Goal: Task Accomplishment & Management: Manage account settings

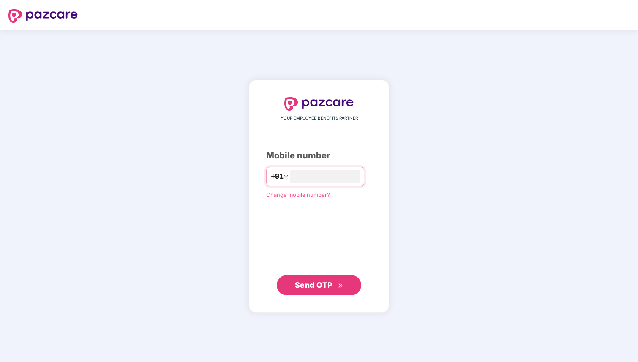
type input "**********"
click at [312, 285] on span "Send OTP" at bounding box center [314, 285] width 38 height 9
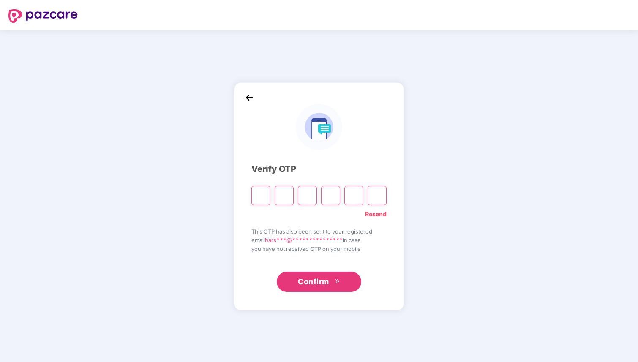
type input "*"
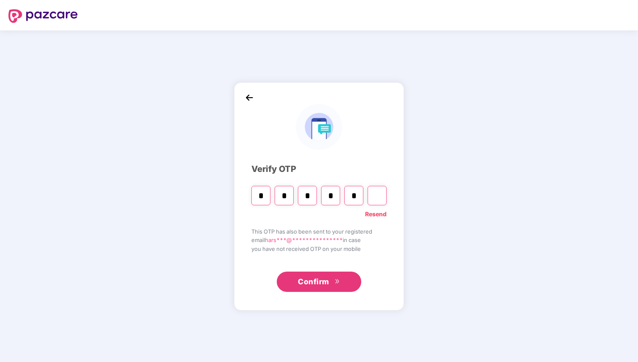
type input "*"
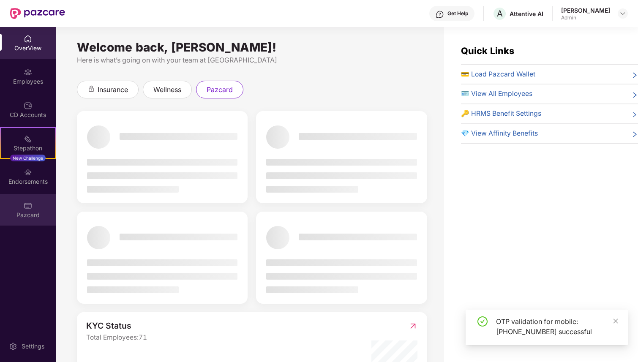
click at [40, 217] on div "Pazcard" at bounding box center [28, 215] width 56 height 8
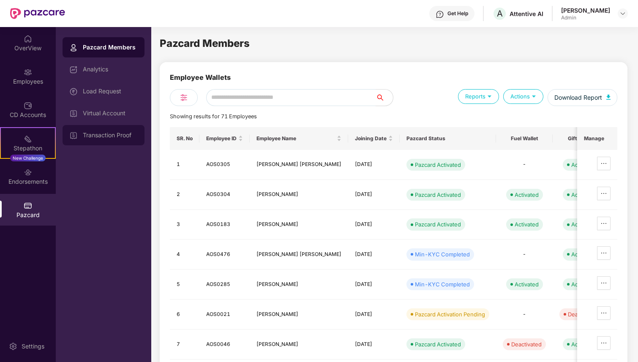
click at [89, 137] on div "Transaction Proof" at bounding box center [110, 135] width 55 height 7
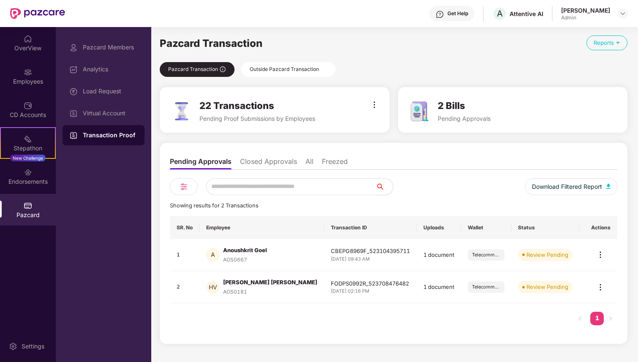
click at [288, 74] on div "Outside Pazcard Transaction" at bounding box center [288, 69] width 94 height 15
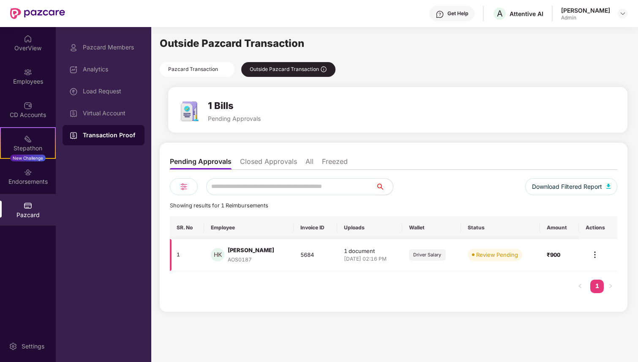
click at [599, 254] on img at bounding box center [595, 255] width 10 height 10
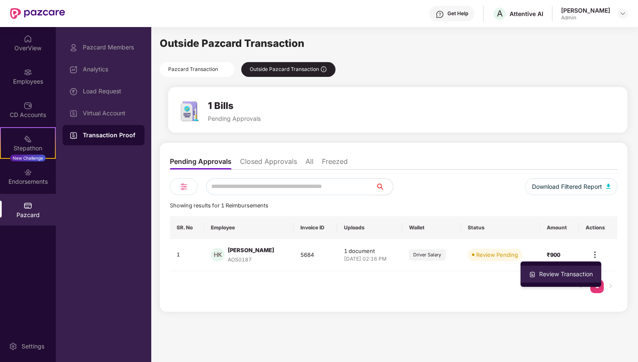
click at [561, 278] on div "Review Transaction" at bounding box center [566, 274] width 57 height 9
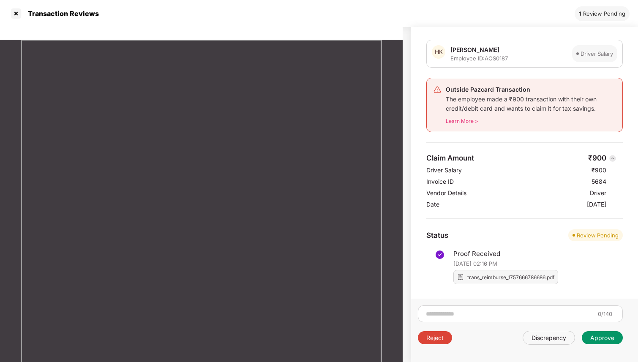
click at [601, 340] on div "Approve" at bounding box center [603, 338] width 24 height 8
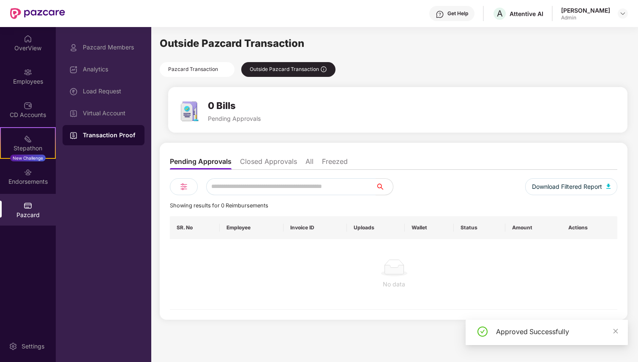
click at [193, 71] on div "Pazcard Transaction" at bounding box center [197, 69] width 75 height 15
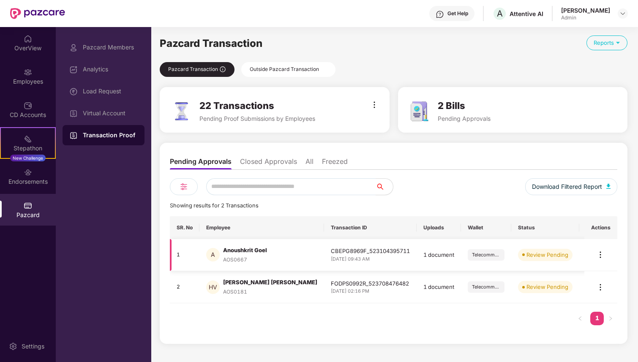
click at [605, 255] on img at bounding box center [601, 255] width 10 height 10
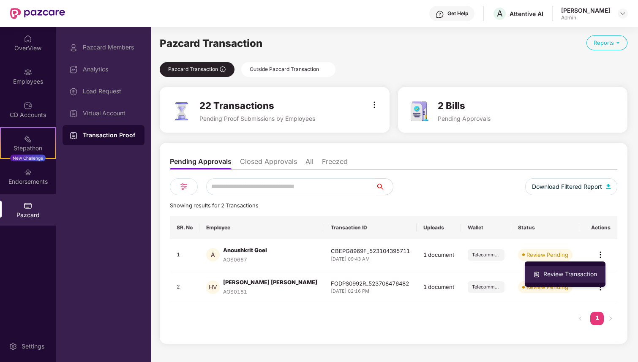
click at [572, 276] on div "Review Transaction" at bounding box center [570, 274] width 57 height 9
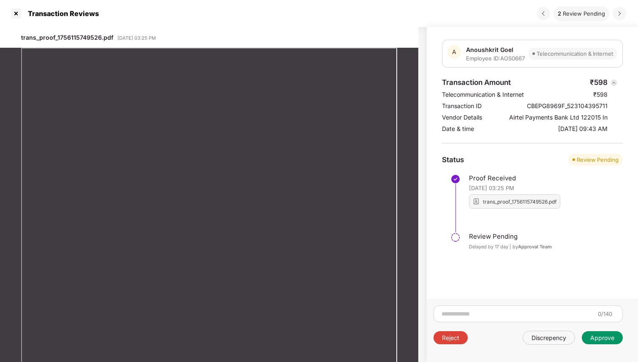
click at [600, 338] on div "Approve" at bounding box center [603, 338] width 24 height 8
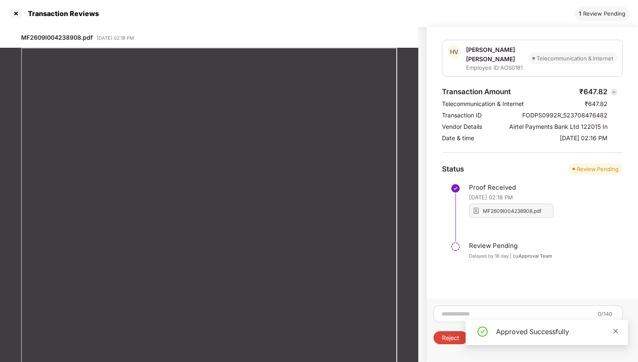
click at [619, 331] on icon "close" at bounding box center [616, 332] width 6 height 6
click at [601, 343] on div "Approve" at bounding box center [602, 337] width 41 height 13
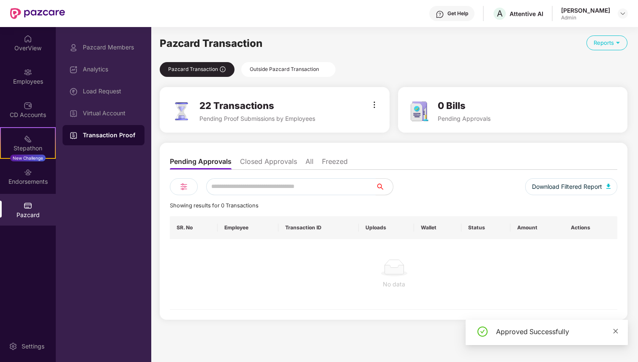
click at [618, 332] on icon "close" at bounding box center [616, 332] width 6 height 6
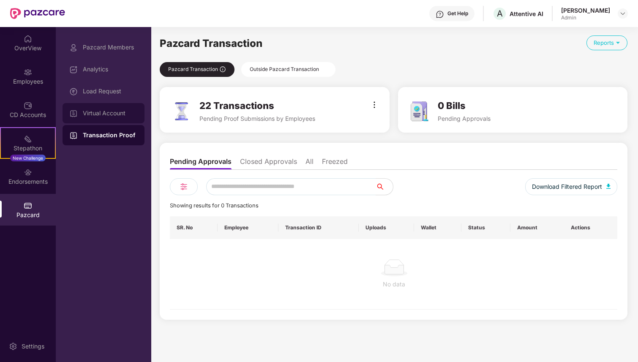
click at [102, 118] on div "Virtual Account" at bounding box center [104, 113] width 82 height 20
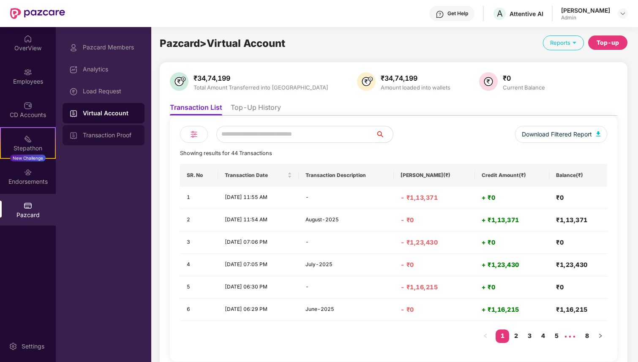
click at [102, 134] on div "Transaction Proof" at bounding box center [110, 135] width 55 height 7
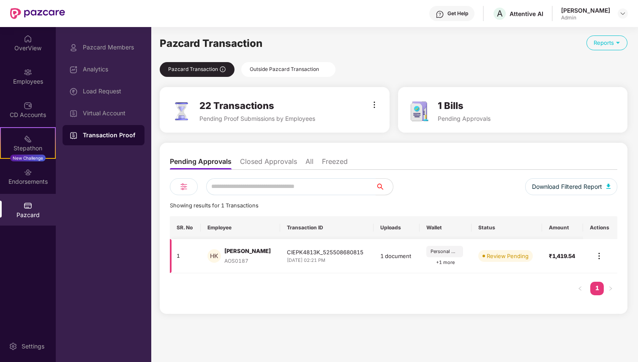
click at [600, 258] on img at bounding box center [599, 256] width 10 height 10
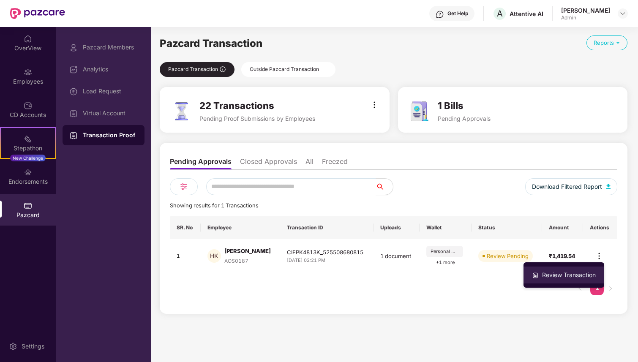
click at [568, 278] on div "Review Transaction" at bounding box center [569, 275] width 57 height 9
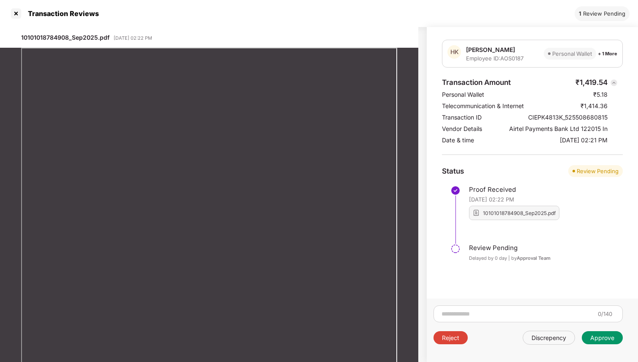
click at [602, 339] on div "Approve" at bounding box center [603, 338] width 24 height 8
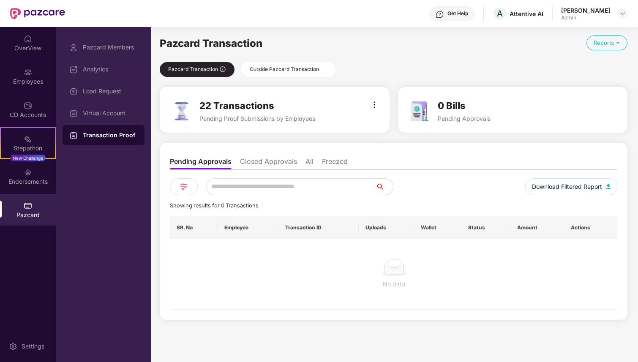
click at [380, 101] on div "22 Transactions Pending Proof Submissions by Employees" at bounding box center [275, 110] width 230 height 46
click at [375, 105] on img at bounding box center [375, 105] width 10 height 10
click at [386, 121] on div "Send Reminder" at bounding box center [409, 123] width 46 height 9
click at [378, 110] on div at bounding box center [362, 111] width 35 height 23
click at [374, 105] on img at bounding box center [375, 105] width 10 height 10
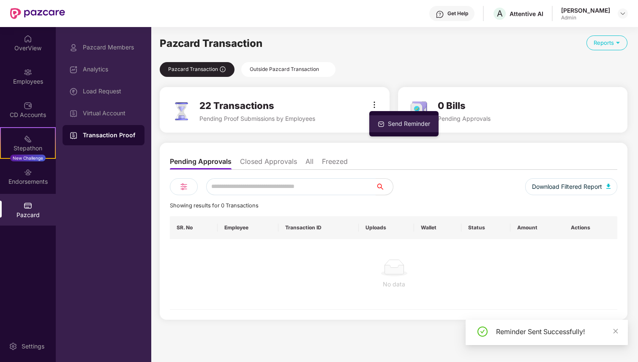
click at [389, 125] on div "Send Reminder" at bounding box center [409, 123] width 46 height 9
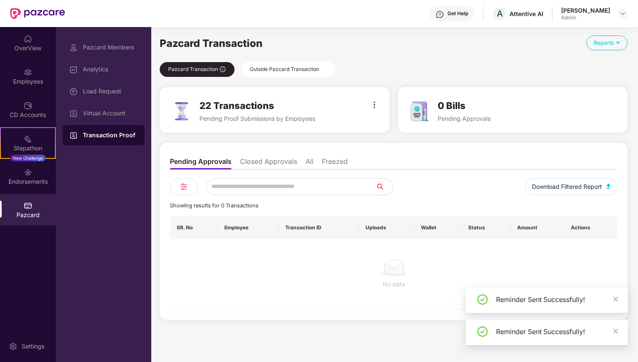
click at [380, 110] on div "22 Transactions Pending Proof Submissions by Employees" at bounding box center [275, 110] width 230 height 46
click at [373, 102] on img at bounding box center [375, 105] width 10 height 10
click at [389, 125] on div "Send Reminder" at bounding box center [409, 123] width 46 height 9
click at [376, 105] on img at bounding box center [375, 105] width 10 height 10
click at [389, 126] on div "Send Reminder" at bounding box center [409, 123] width 46 height 9
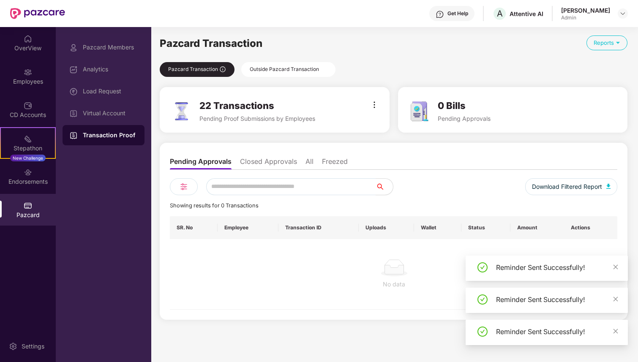
click at [376, 108] on img at bounding box center [375, 105] width 10 height 10
click at [386, 123] on div at bounding box center [381, 123] width 10 height 9
click at [374, 107] on img at bounding box center [375, 105] width 10 height 10
click at [383, 121] on img at bounding box center [381, 124] width 7 height 7
